Goal: Navigation & Orientation: Find specific page/section

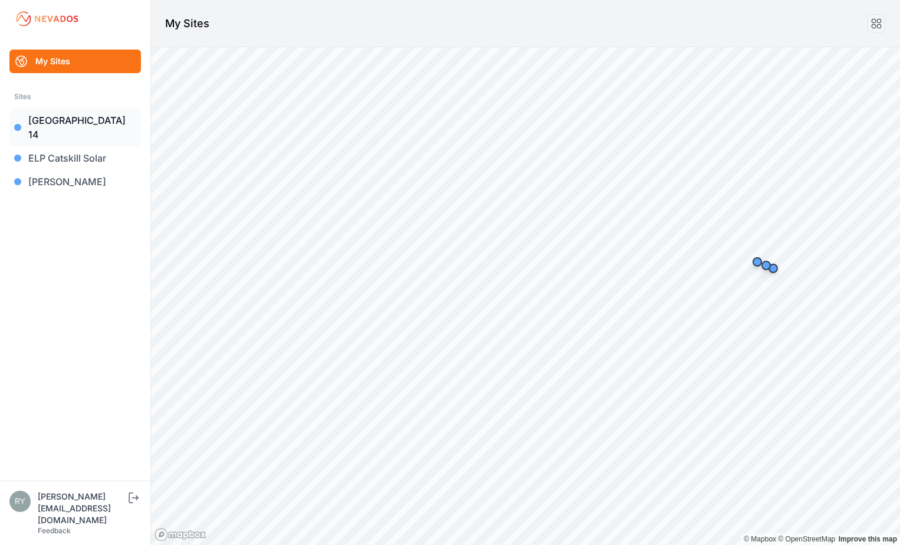
click at [55, 119] on link "[GEOGRAPHIC_DATA] 14" at bounding box center [75, 128] width 132 height 38
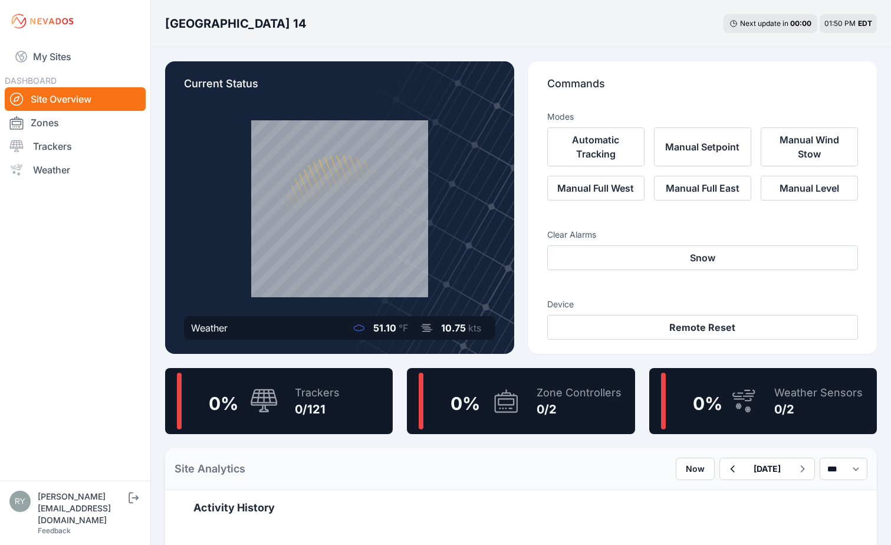
click at [454, 328] on span "10.75" at bounding box center [453, 328] width 25 height 12
click at [353, 388] on div "0 % Trackers 0/121" at bounding box center [279, 401] width 228 height 66
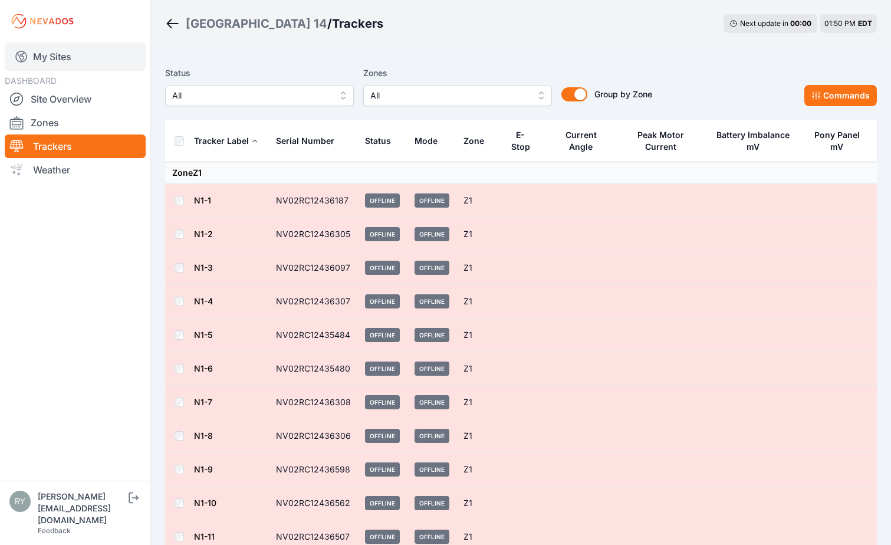
click at [32, 58] on link "My Sites" at bounding box center [75, 56] width 141 height 28
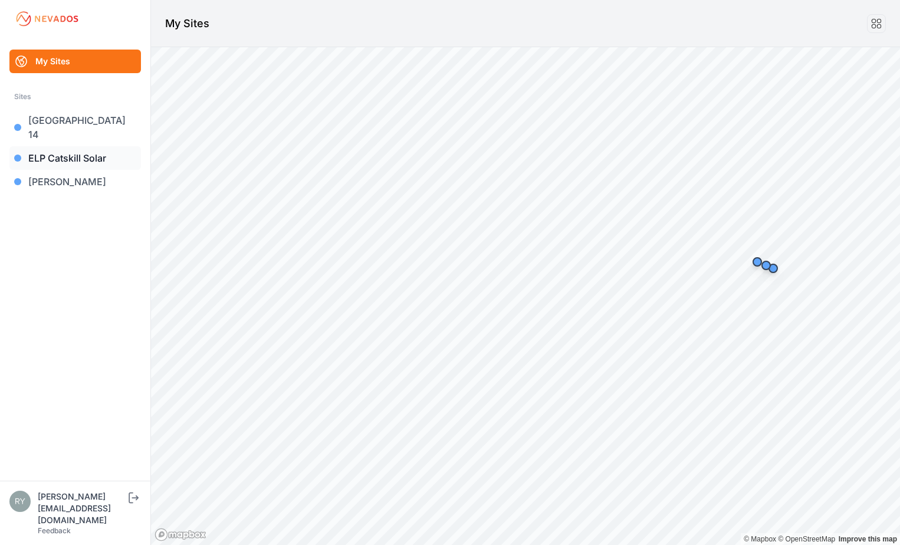
click at [59, 146] on link "ELP Catskill Solar" at bounding box center [75, 158] width 132 height 24
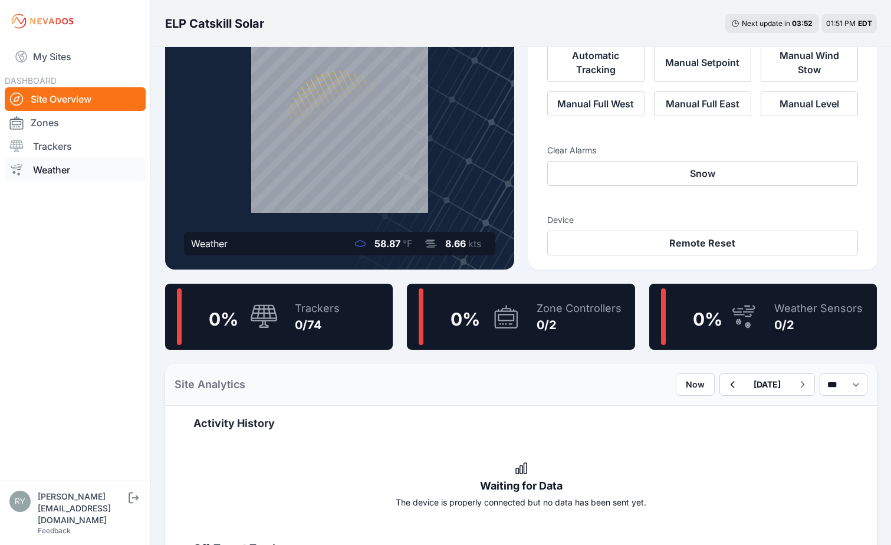
scroll to position [59, 0]
